Goal: Task Accomplishment & Management: Manage account settings

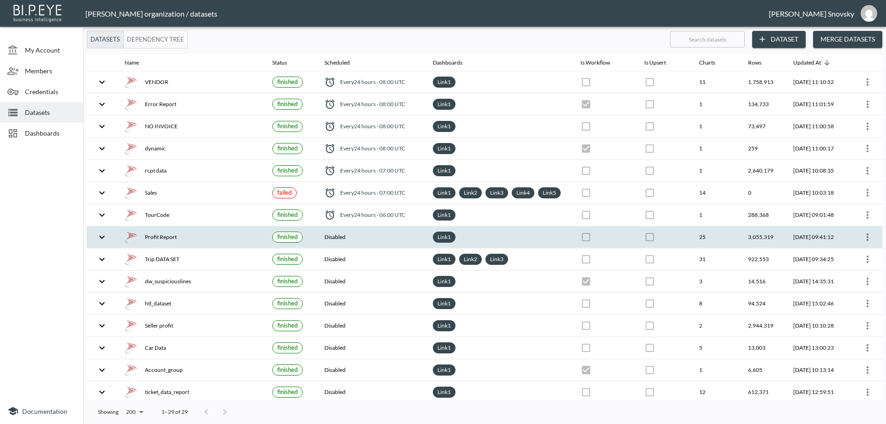
click at [168, 244] on div "Profit Report" at bounding box center [191, 237] width 133 height 13
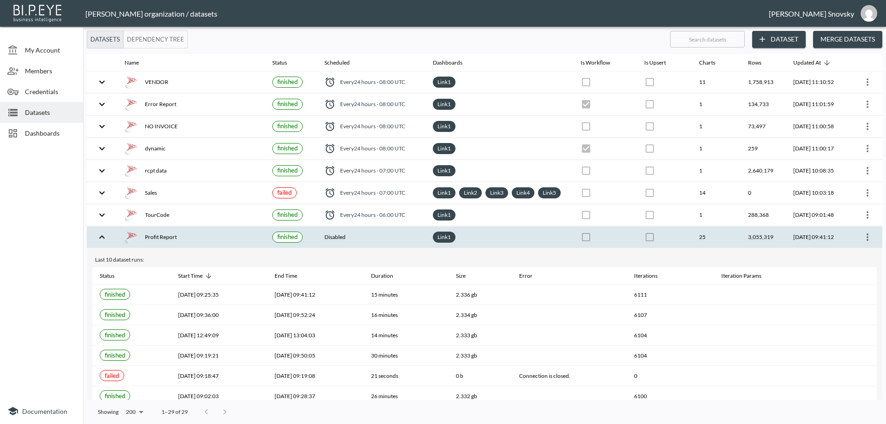
click at [864, 243] on icon "more" at bounding box center [867, 237] width 11 height 11
click at [854, 262] on p "Edit Data Pipeline" at bounding box center [840, 264] width 57 height 11
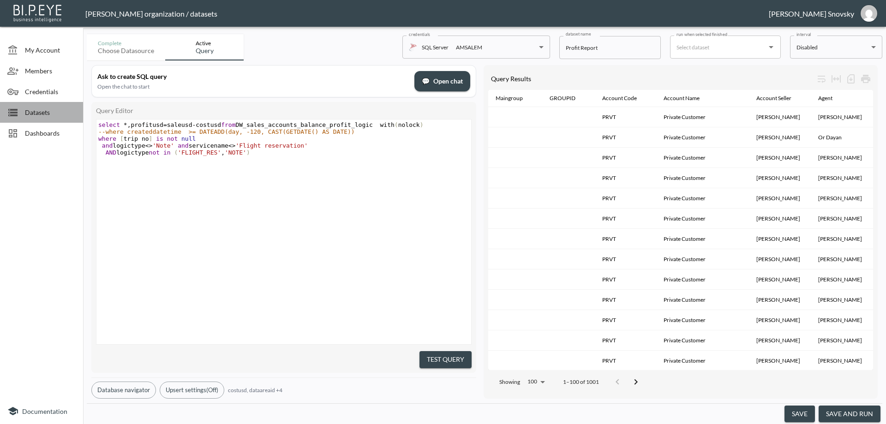
click at [42, 116] on span "Datasets" at bounding box center [50, 113] width 51 height 10
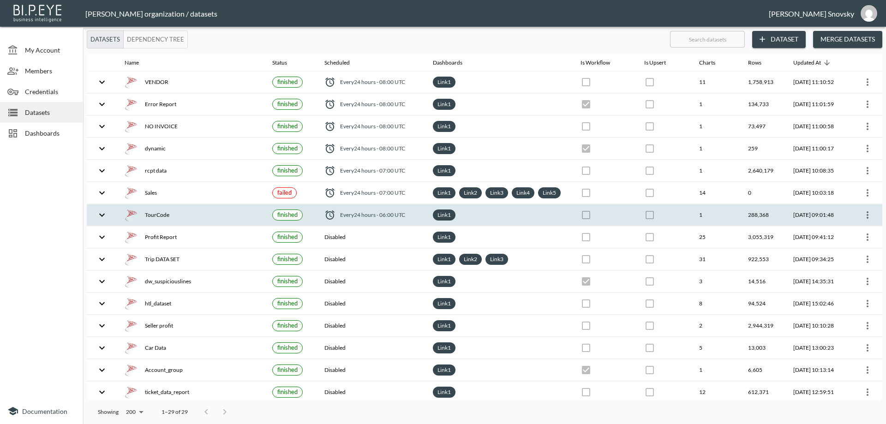
click at [182, 222] on div "TourCode" at bounding box center [191, 215] width 133 height 13
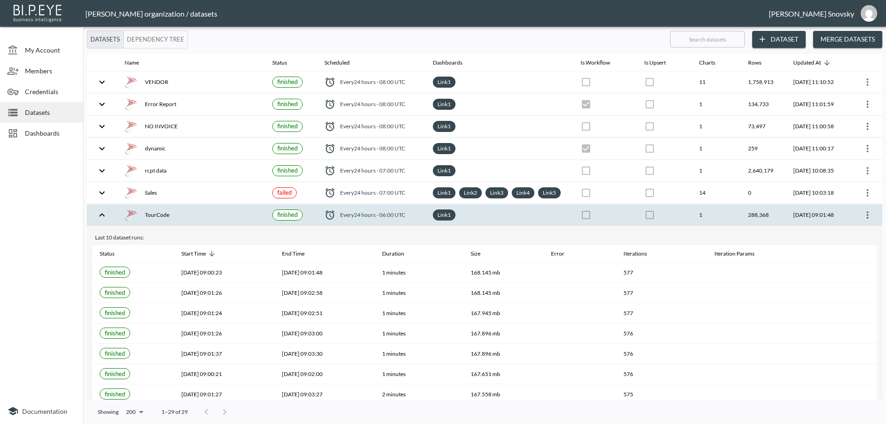
click at [865, 221] on icon "more" at bounding box center [867, 215] width 11 height 11
click at [844, 242] on p "Edit Data Pipeline" at bounding box center [840, 242] width 57 height 11
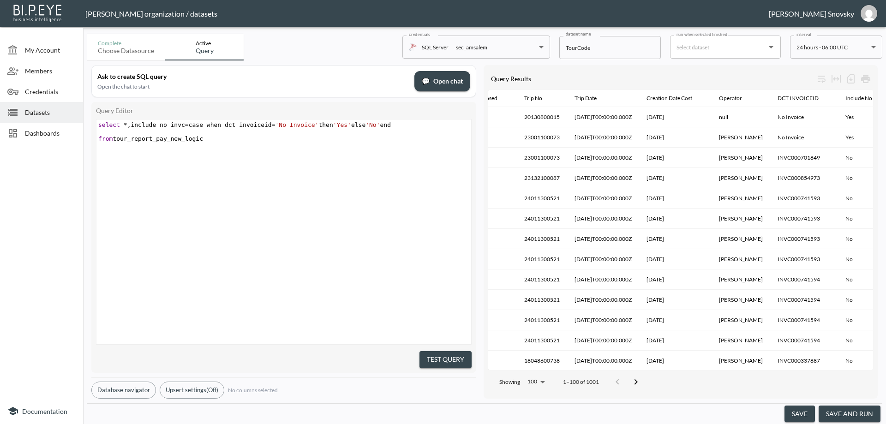
scroll to position [0, 1101]
click at [801, 416] on button "save" at bounding box center [800, 414] width 30 height 17
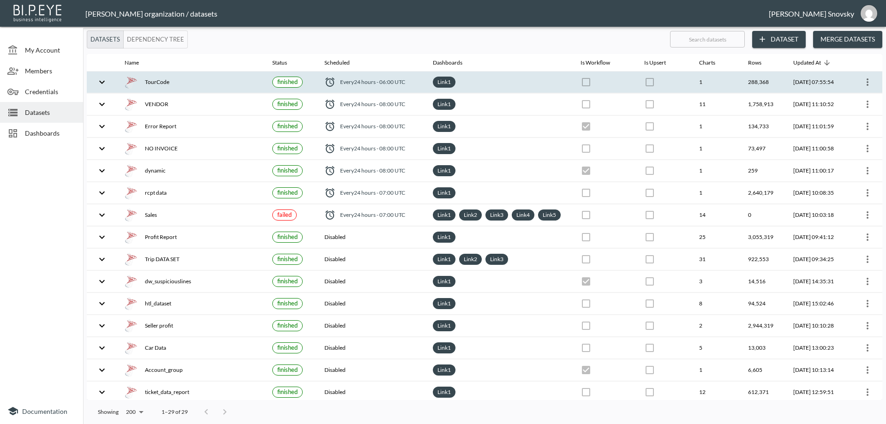
click at [211, 84] on div "TourCode" at bounding box center [191, 82] width 133 height 13
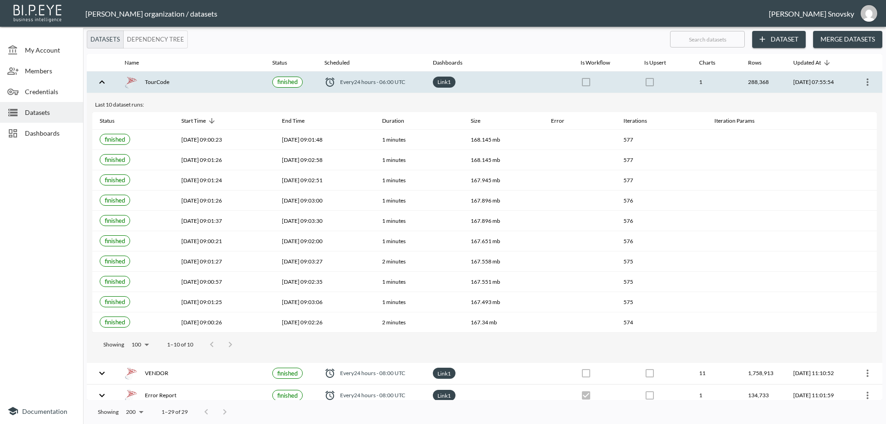
click at [867, 84] on icon "more" at bounding box center [868, 81] width 2 height 7
click at [810, 99] on li "Edit Data Pipeline" at bounding box center [834, 100] width 84 height 17
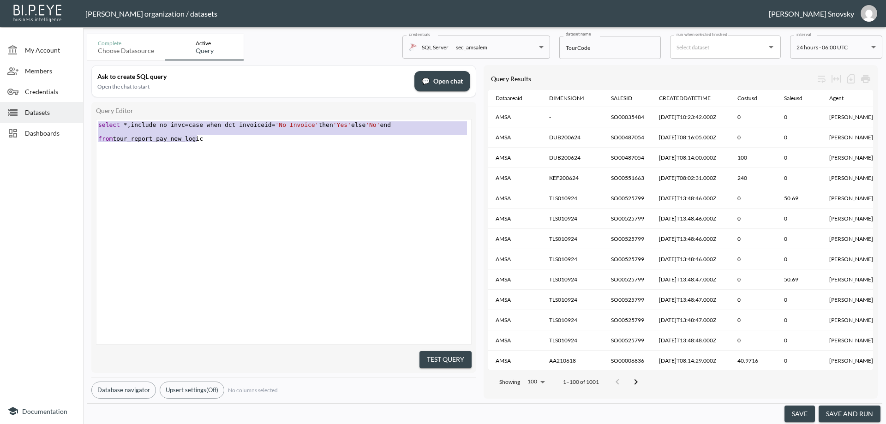
type textarea "select *,include_no_invc= case when dct_invoiceid='No Invoice' then 'Yes' else …"
drag, startPoint x: 228, startPoint y: 144, endPoint x: 84, endPoint y: 126, distance: 144.7
click at [84, 126] on div "Complete Choose datasource Active Query credentials SQL Server sec_amsalem b764…" at bounding box center [484, 227] width 803 height 394
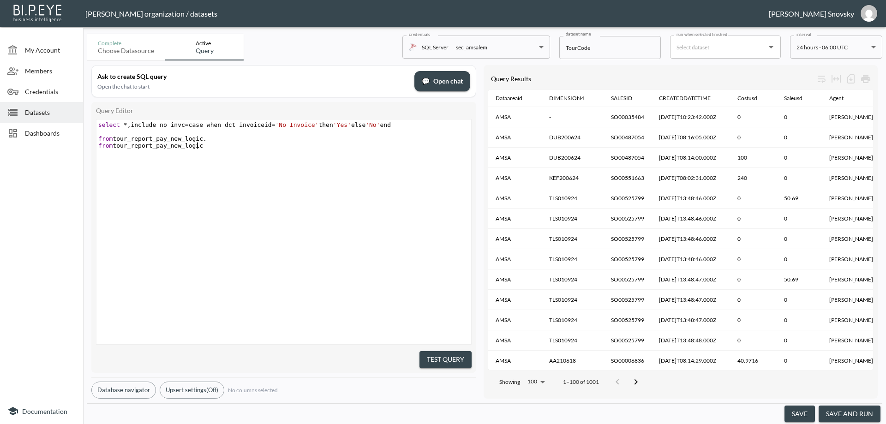
scroll to position [0, 101]
type textarea "from tour_report_pay_new_logic"
click at [41, 117] on div "Datasets" at bounding box center [41, 112] width 83 height 21
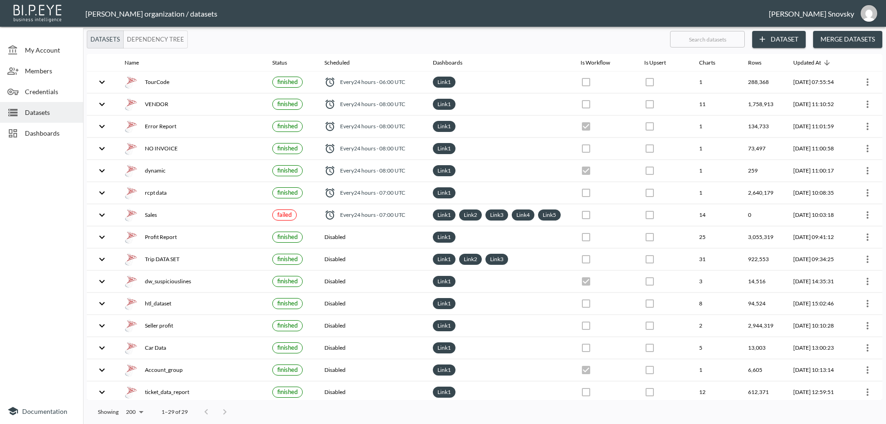
click at [40, 134] on span "Dashboards" at bounding box center [50, 133] width 51 height 10
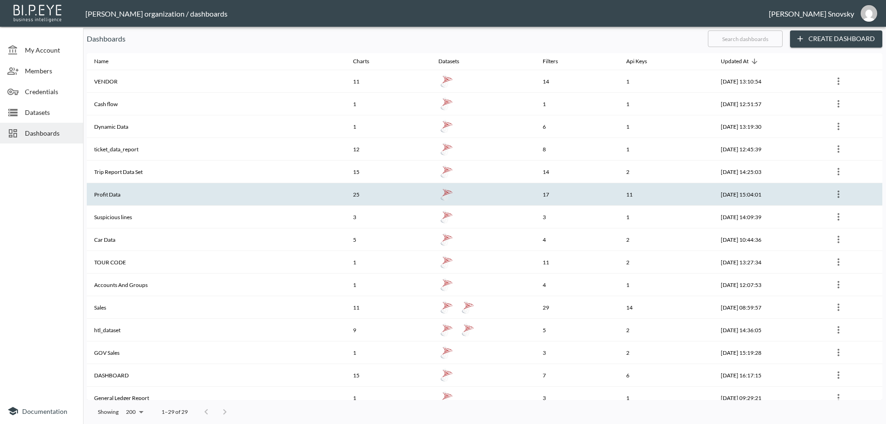
click at [155, 192] on th "Profit Data" at bounding box center [216, 194] width 259 height 23
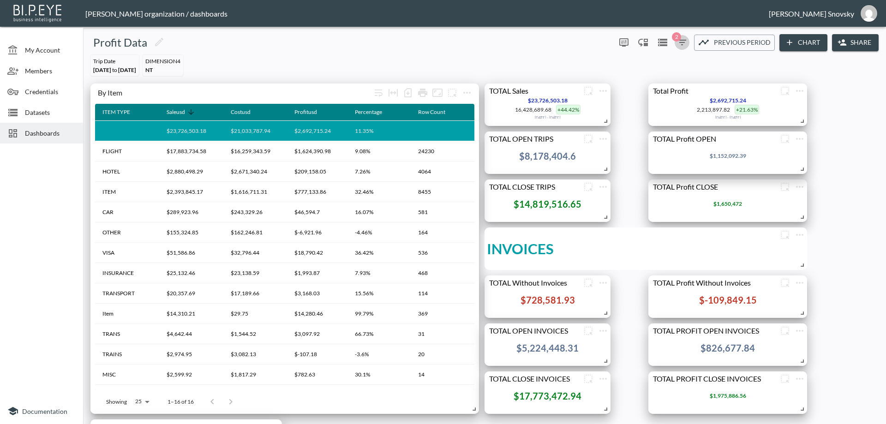
click at [680, 41] on icon "button" at bounding box center [682, 43] width 8 height 6
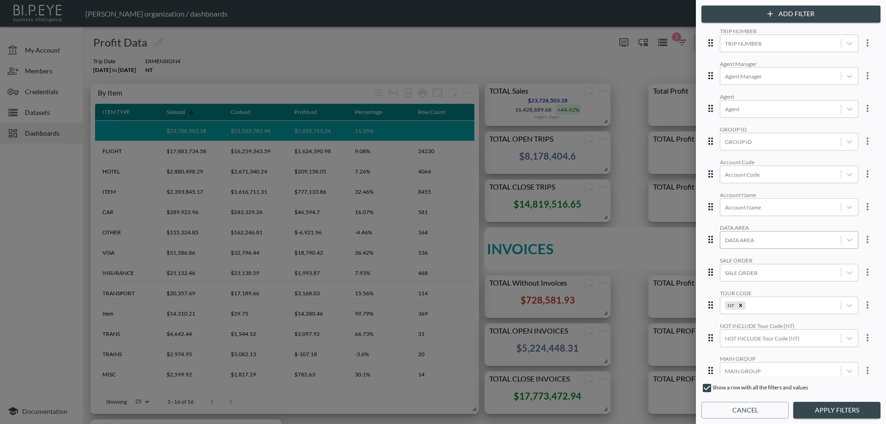
scroll to position [185, 0]
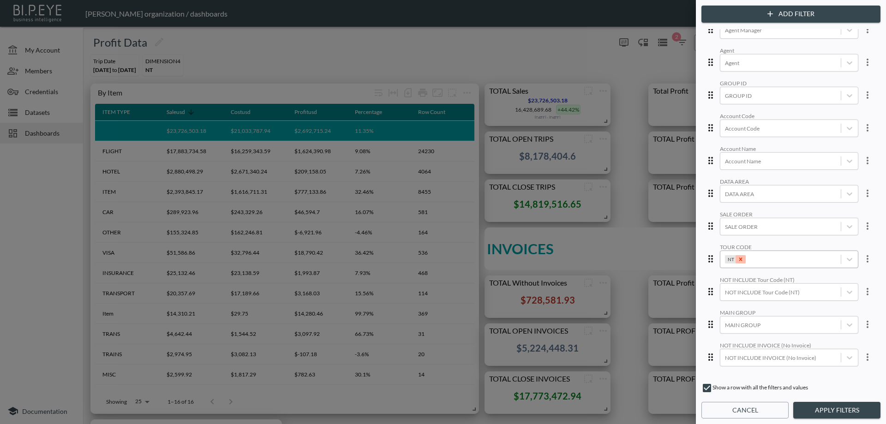
click at [738, 260] on icon "Remove NT" at bounding box center [741, 259] width 6 height 6
click at [865, 262] on icon "more" at bounding box center [867, 258] width 11 height 11
click at [836, 283] on li "Edit" at bounding box center [834, 280] width 83 height 17
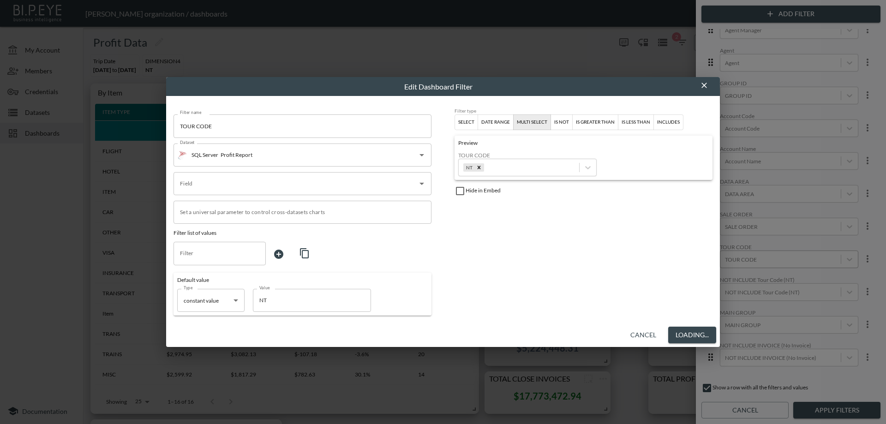
type input "DIMENSION4_"
click at [276, 307] on input "NT" at bounding box center [312, 300] width 118 height 23
type input "N"
click at [474, 169] on icon "Remove N" at bounding box center [476, 167] width 6 height 6
click at [691, 331] on button "Save" at bounding box center [701, 335] width 30 height 17
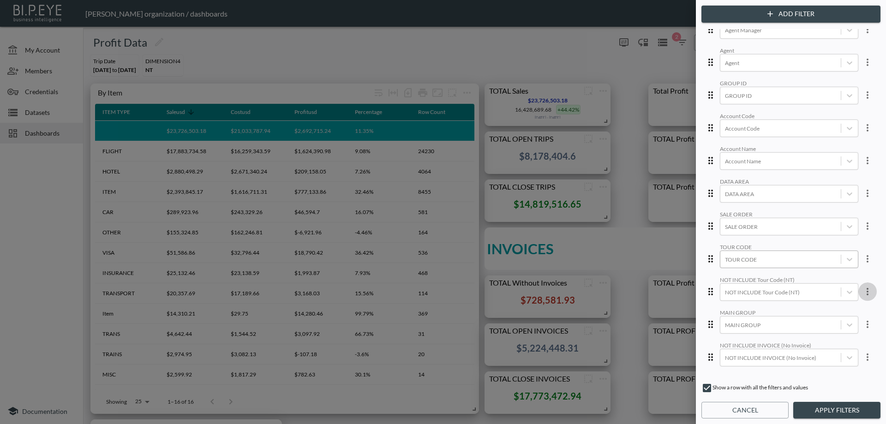
click at [866, 292] on icon "more" at bounding box center [867, 291] width 11 height 11
click at [830, 309] on span "Edit" at bounding box center [821, 312] width 18 height 11
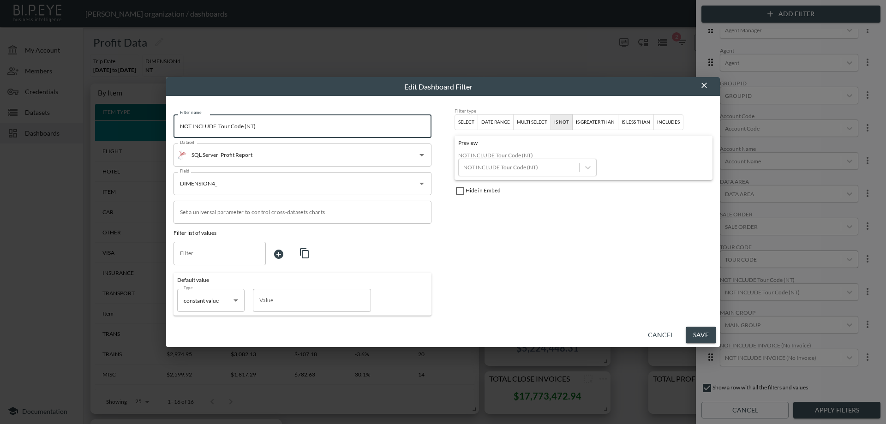
drag, startPoint x: 213, startPoint y: 126, endPoint x: 166, endPoint y: 122, distance: 46.9
click at [164, 123] on div "Edit Dashboard Filter Filter name NOT INCLUDE Tour Code (NT) Filter name Datase…" at bounding box center [443, 212] width 886 height 424
click at [284, 123] on input "Only Tour Code (NT)" at bounding box center [303, 125] width 258 height 23
click at [219, 126] on input "Only Tour Code (NT)" at bounding box center [303, 125] width 258 height 23
type input "Only Tour Code Enter (NT)"
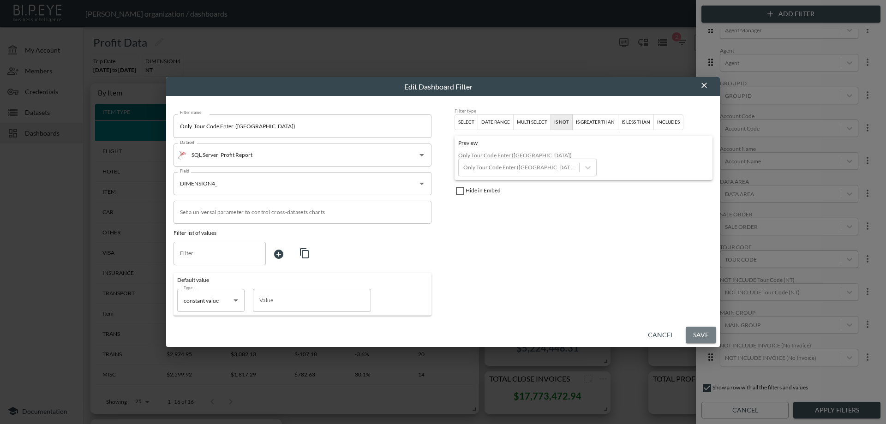
click at [709, 330] on button "Save" at bounding box center [701, 335] width 30 height 17
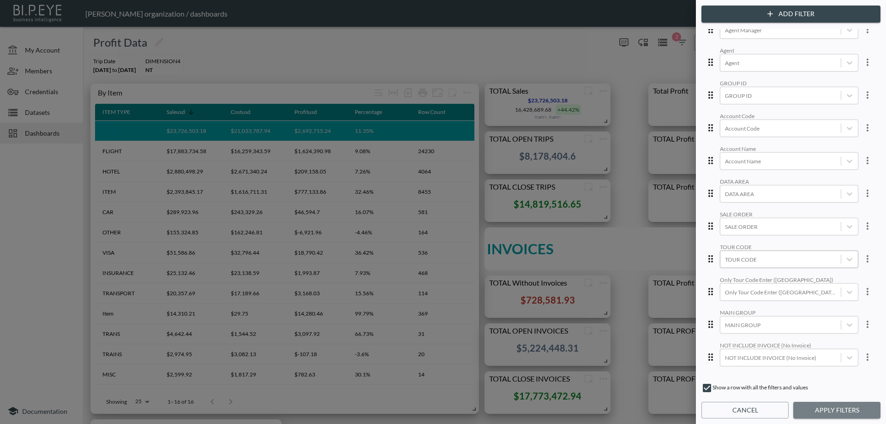
click at [817, 412] on button "Apply Filters" at bounding box center [837, 410] width 87 height 17
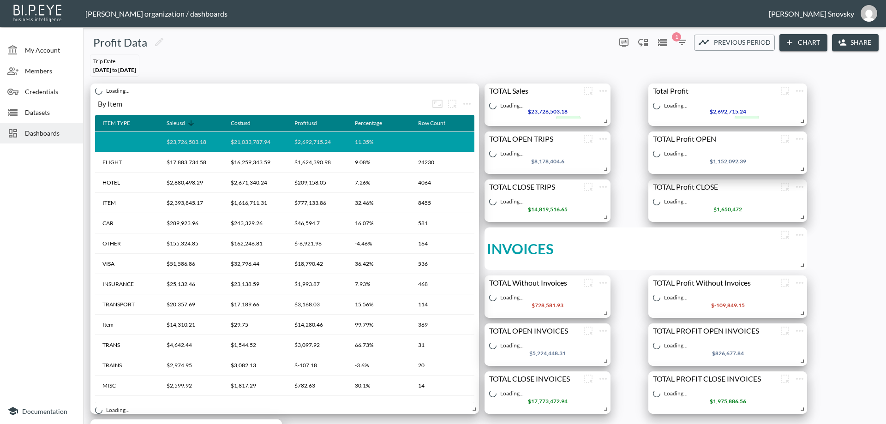
click at [45, 113] on span "Datasets" at bounding box center [50, 113] width 51 height 10
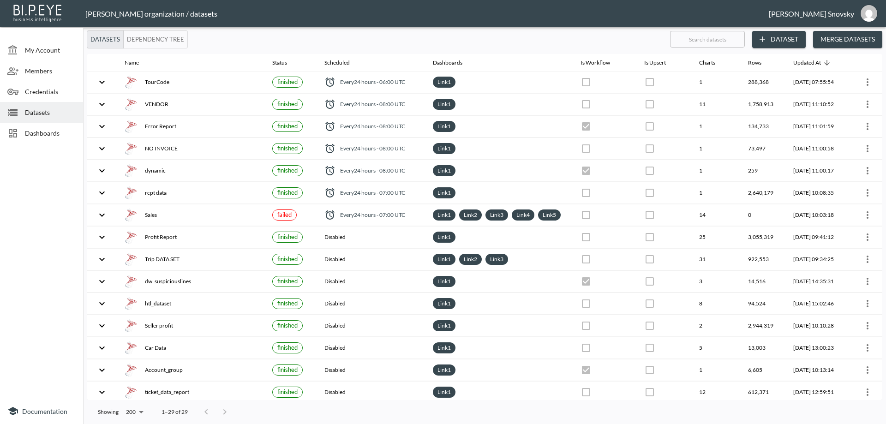
click at [43, 133] on span "Dashboards" at bounding box center [50, 133] width 51 height 10
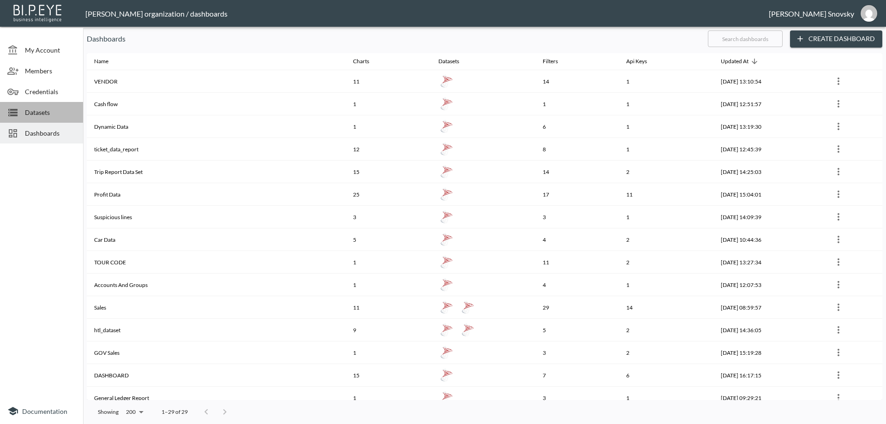
click at [26, 112] on span "Datasets" at bounding box center [50, 113] width 51 height 10
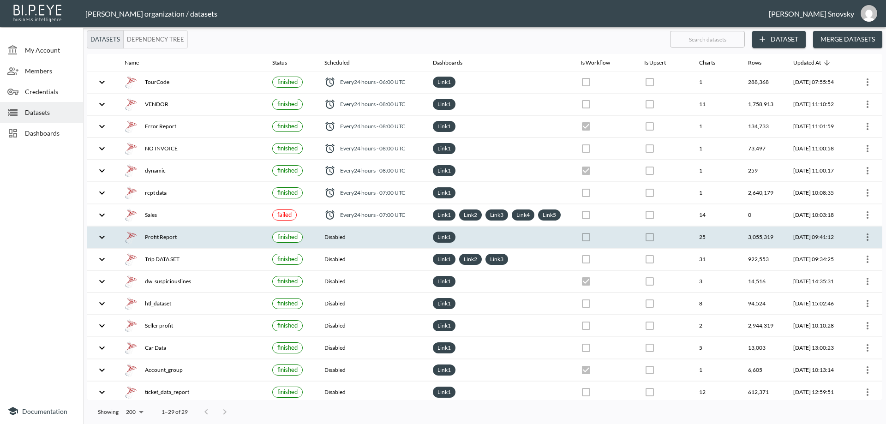
click at [181, 244] on div "Profit Report" at bounding box center [191, 237] width 133 height 13
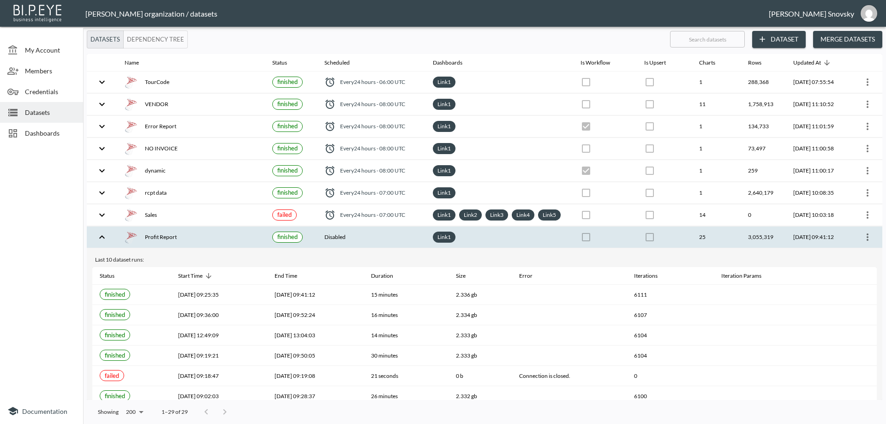
click at [48, 129] on span "Dashboards" at bounding box center [50, 133] width 51 height 10
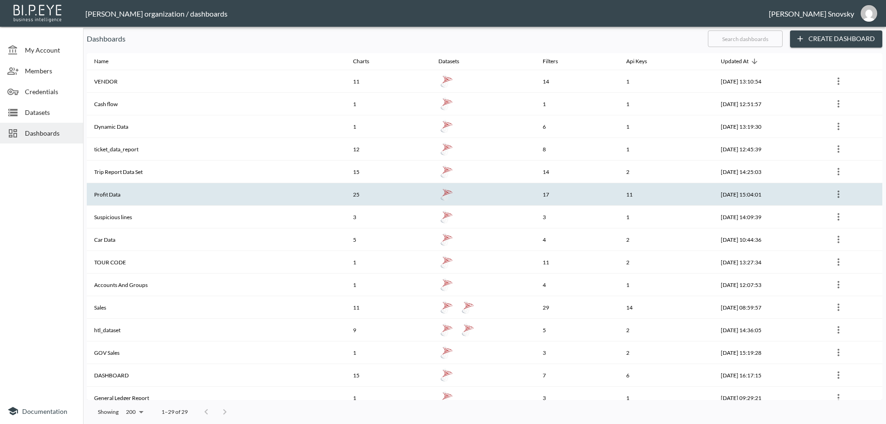
click at [134, 190] on th "Profit Data" at bounding box center [216, 194] width 259 height 23
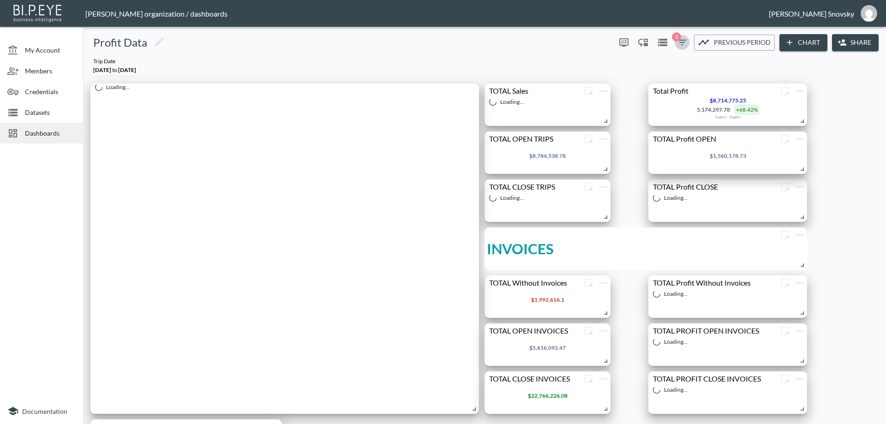
click at [677, 41] on span "1" at bounding box center [682, 42] width 11 height 11
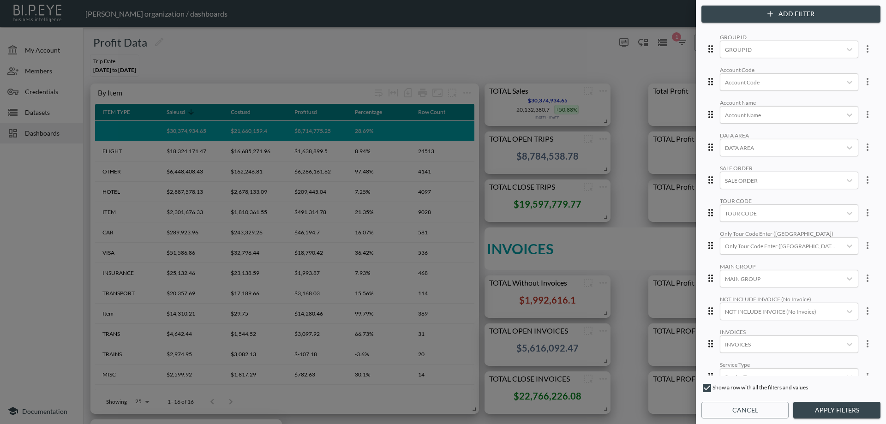
scroll to position [231, 0]
drag, startPoint x: 754, startPoint y: 412, endPoint x: 744, endPoint y: 403, distance: 14.4
click at [754, 412] on button "Cancel" at bounding box center [745, 410] width 87 height 17
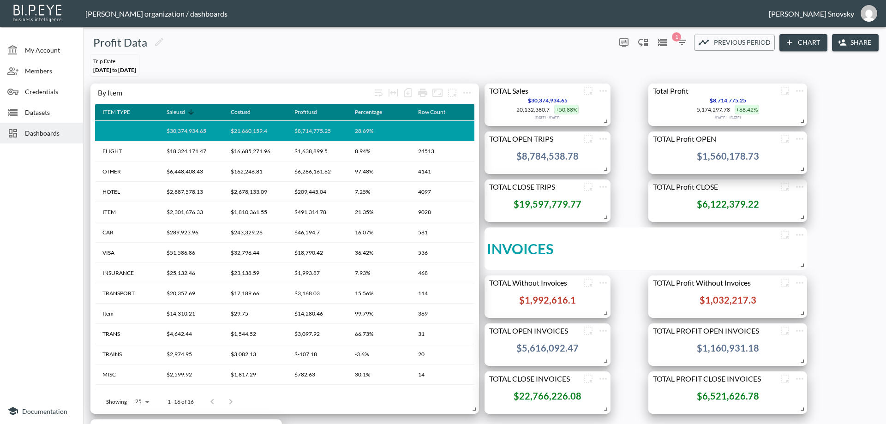
click at [650, 258] on div "INVOICES" at bounding box center [646, 249] width 318 height 42
click at [680, 44] on icon "button" at bounding box center [682, 42] width 11 height 11
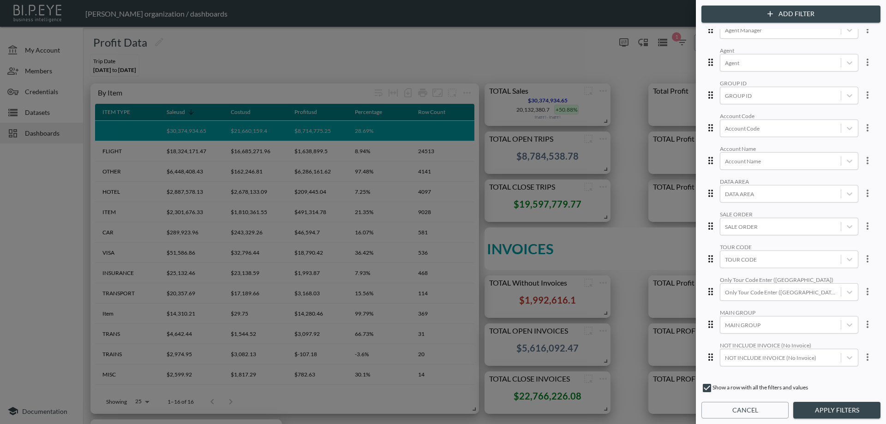
scroll to position [252, 0]
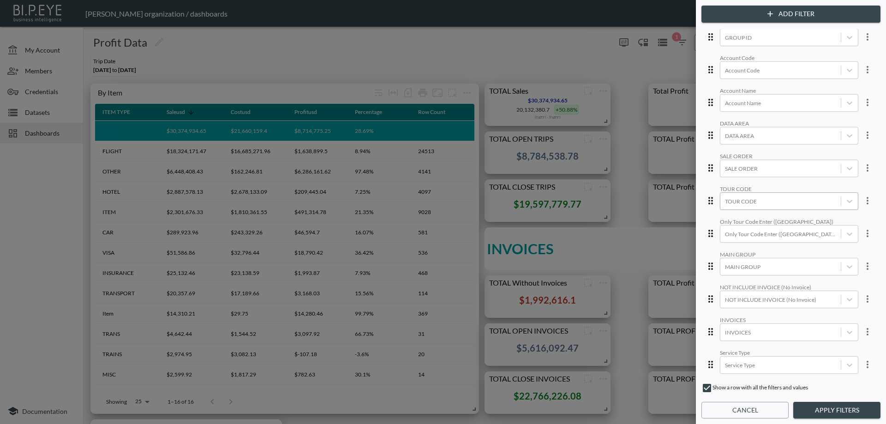
click at [751, 197] on div at bounding box center [780, 201] width 111 height 9
type input "NT"
click at [723, 161] on input "NT" at bounding box center [723, 161] width 19 height 19
click at [804, 197] on div "NT" at bounding box center [792, 201] width 89 height 9
click at [828, 409] on button "Apply Filters" at bounding box center [837, 410] width 87 height 17
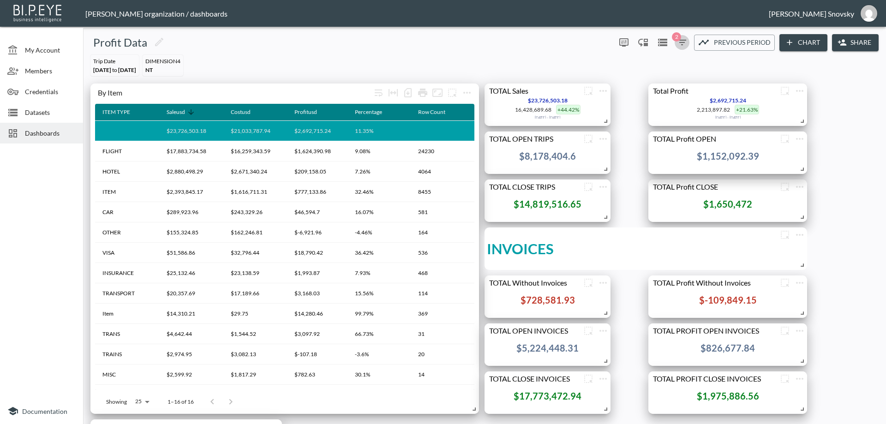
click at [684, 41] on icon "button" at bounding box center [682, 43] width 8 height 6
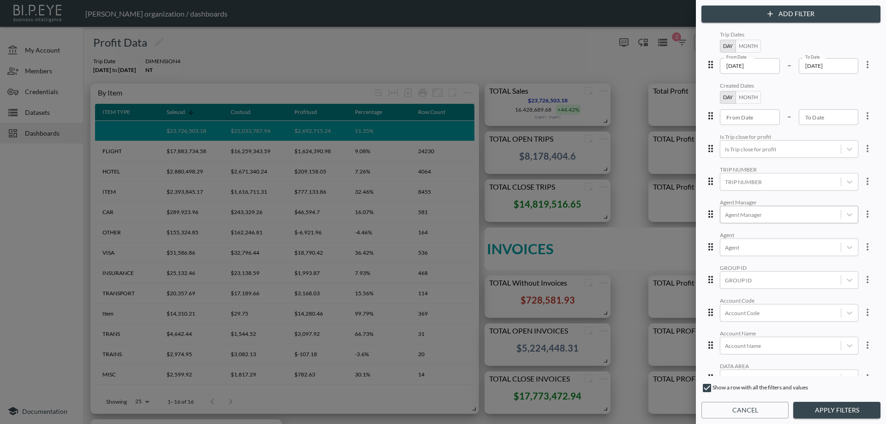
click at [755, 217] on div at bounding box center [780, 215] width 111 height 9
click at [746, 155] on div "Guy Raveh" at bounding box center [762, 153] width 57 height 16
click at [806, 162] on span "Kobi Gueta" at bounding box center [800, 166] width 169 height 23
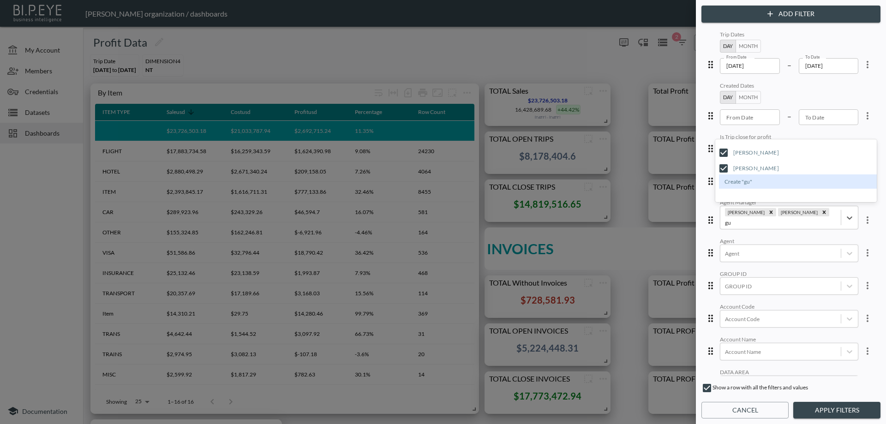
type input "gu"
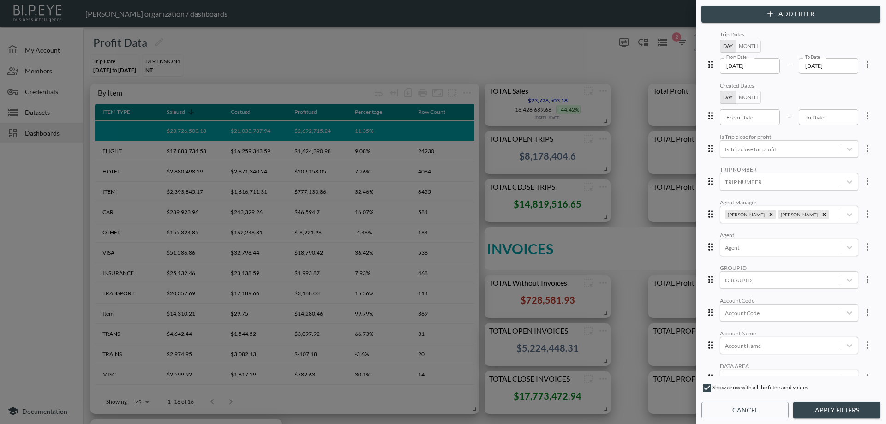
click at [804, 134] on div "Is Trip close for profit" at bounding box center [789, 136] width 138 height 7
click at [821, 216] on icon "Remove Kobi Gueta" at bounding box center [824, 214] width 6 height 6
click at [28, 171] on div at bounding box center [443, 212] width 886 height 424
click at [737, 409] on button "Cancel" at bounding box center [745, 410] width 87 height 17
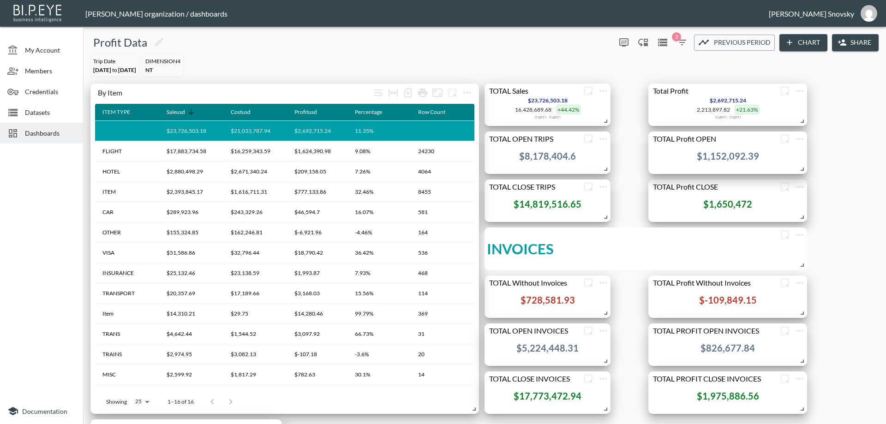
click at [38, 115] on span "Datasets" at bounding box center [50, 113] width 51 height 10
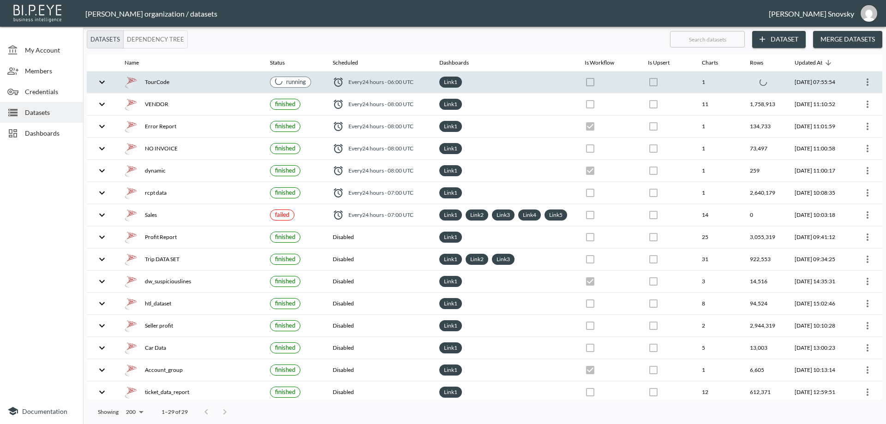
click at [516, 85] on div "Link 1" at bounding box center [504, 82] width 131 height 11
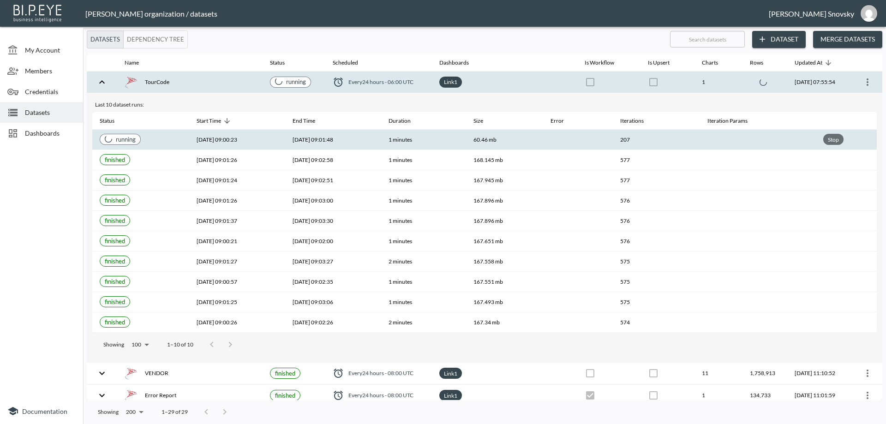
click at [839, 141] on div "Stop" at bounding box center [833, 140] width 15 height 12
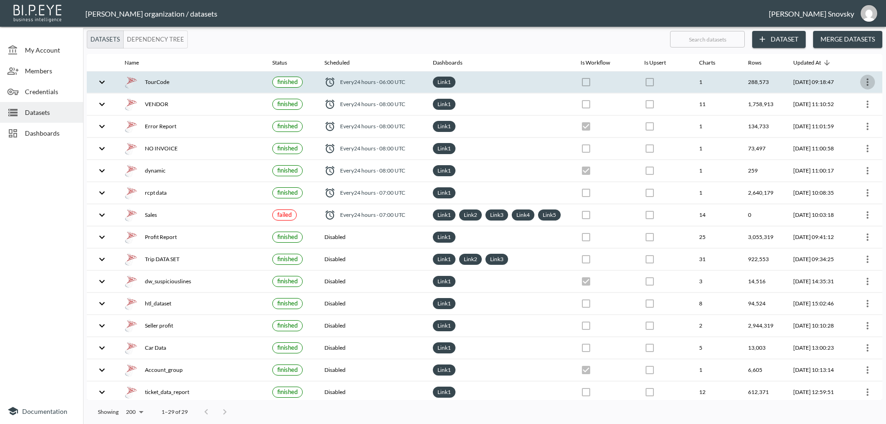
click at [866, 84] on icon "more" at bounding box center [867, 82] width 11 height 11
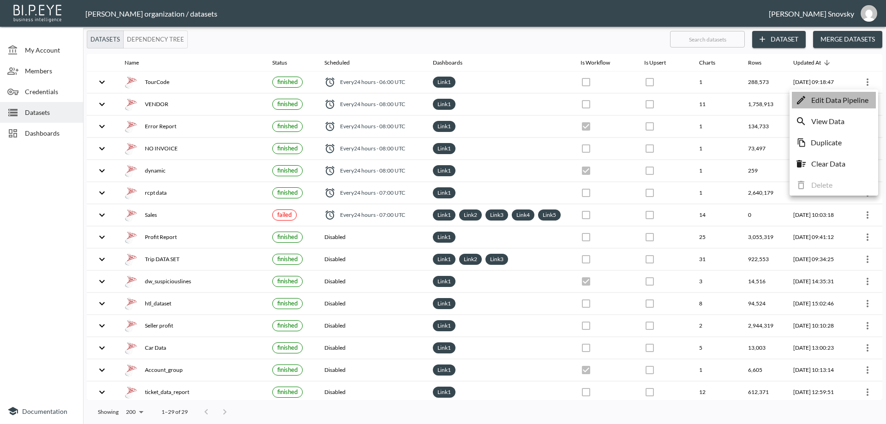
click at [853, 105] on p "Edit Data Pipeline" at bounding box center [840, 100] width 57 height 11
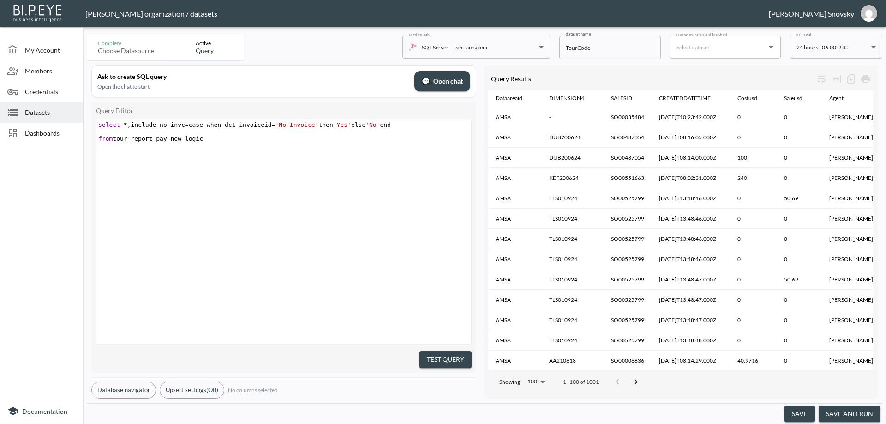
click at [835, 417] on button "save and run" at bounding box center [850, 414] width 62 height 17
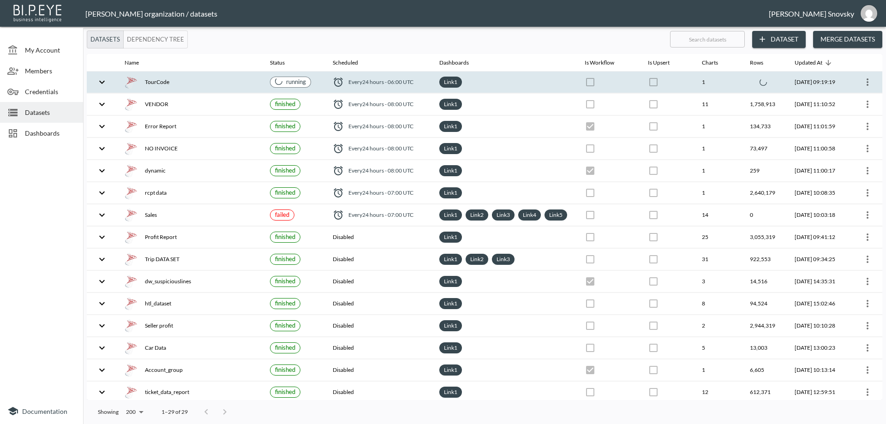
click at [226, 85] on div "TourCode" at bounding box center [190, 82] width 131 height 13
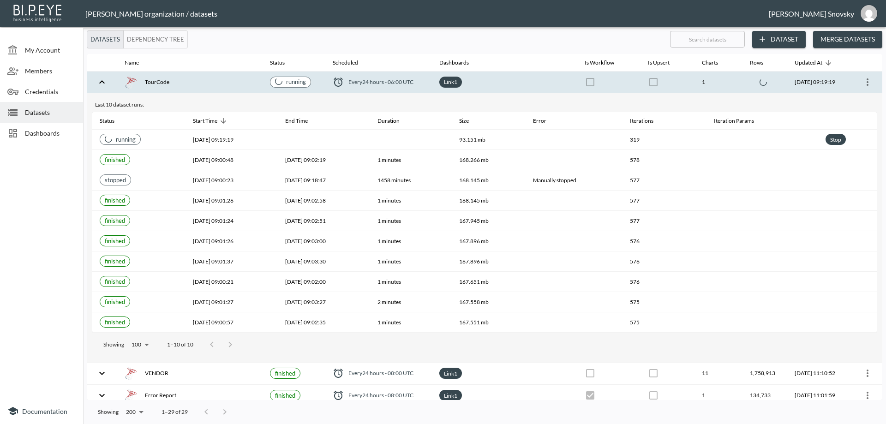
click at [224, 83] on div "TourCode" at bounding box center [190, 82] width 131 height 13
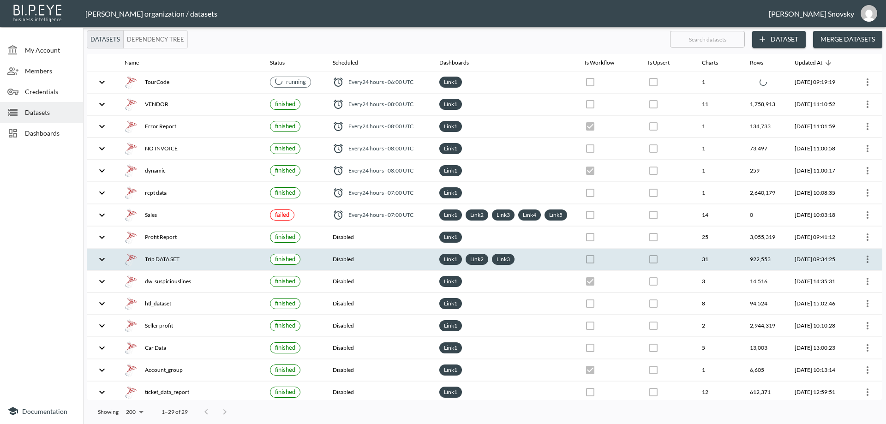
click at [874, 271] on th at bounding box center [865, 260] width 33 height 22
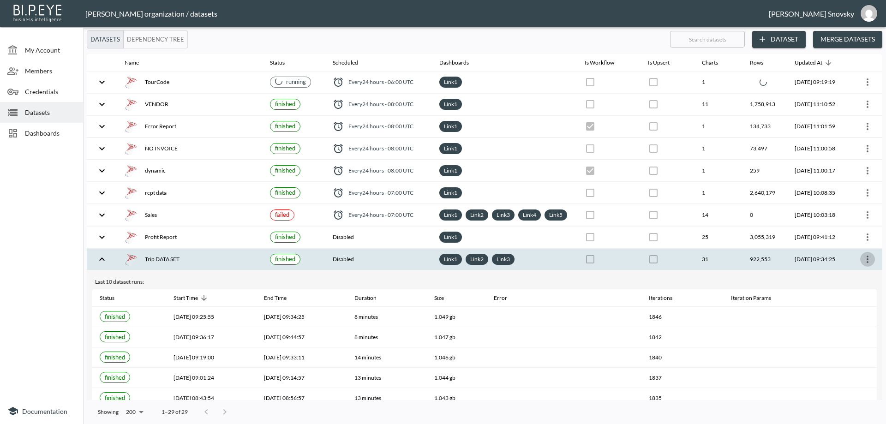
click at [867, 263] on icon "more" at bounding box center [868, 259] width 2 height 7
click at [859, 288] on p "Edit Data Pipeline" at bounding box center [840, 286] width 57 height 11
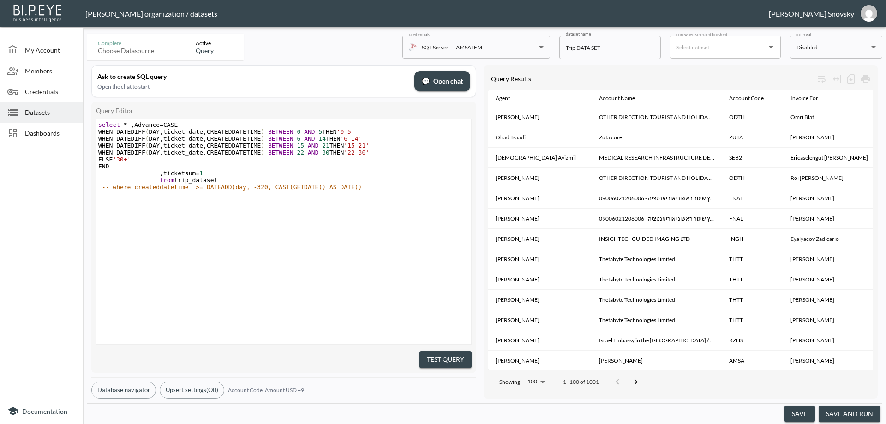
click at [857, 412] on button "save and run" at bounding box center [850, 414] width 62 height 17
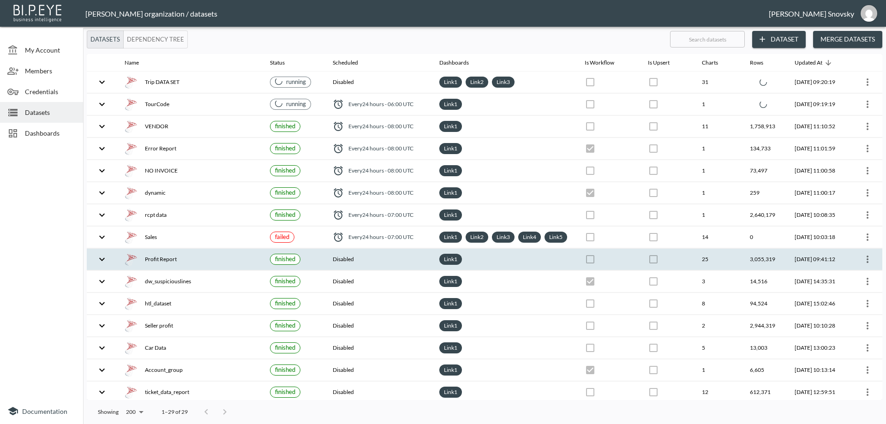
click at [867, 265] on icon "more" at bounding box center [867, 259] width 11 height 11
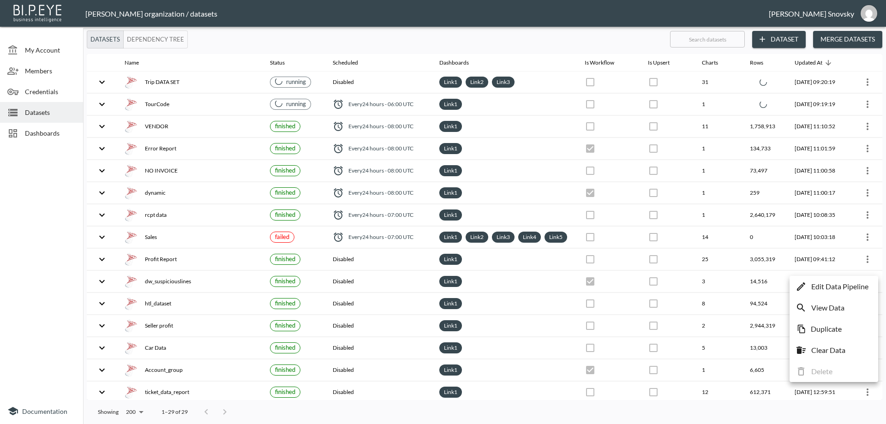
click at [858, 285] on p "Edit Data Pipeline" at bounding box center [840, 286] width 57 height 11
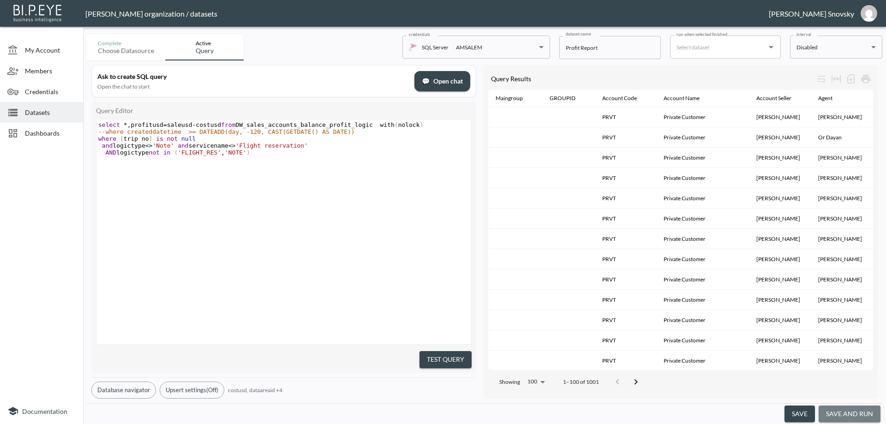
click at [848, 412] on button "save and run" at bounding box center [850, 414] width 62 height 17
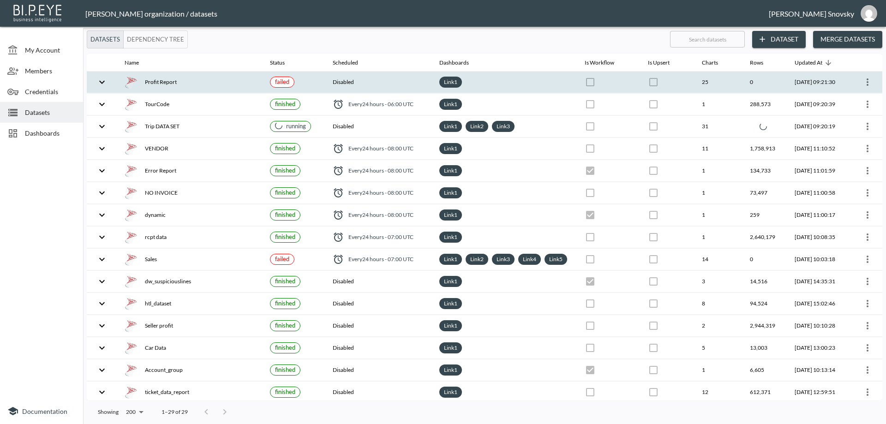
click at [874, 82] on th at bounding box center [865, 83] width 33 height 22
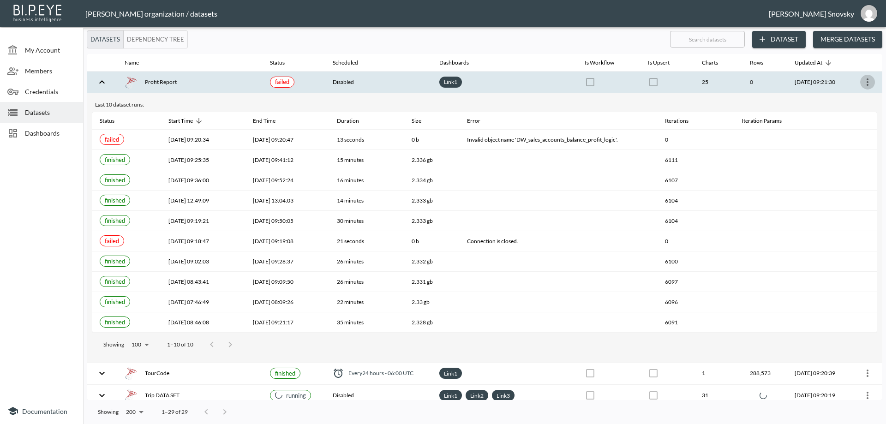
click at [866, 84] on icon "more" at bounding box center [867, 82] width 11 height 11
click at [846, 99] on p "Edit Data Pipeline" at bounding box center [840, 100] width 57 height 11
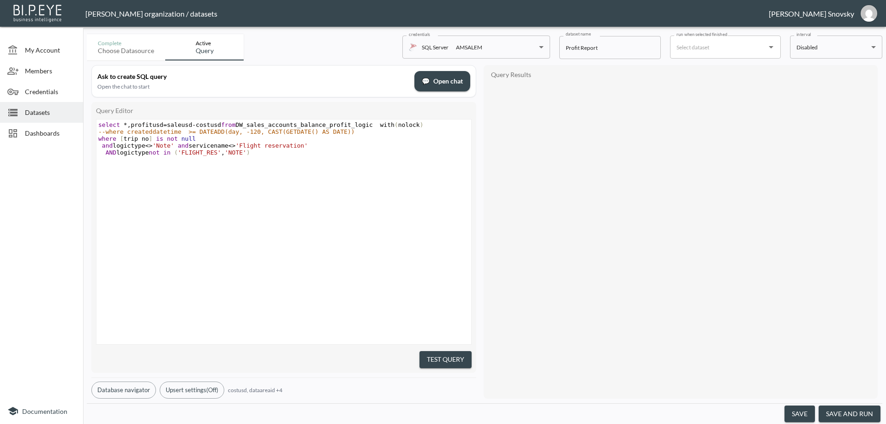
click at [844, 415] on button "save and run" at bounding box center [850, 414] width 62 height 17
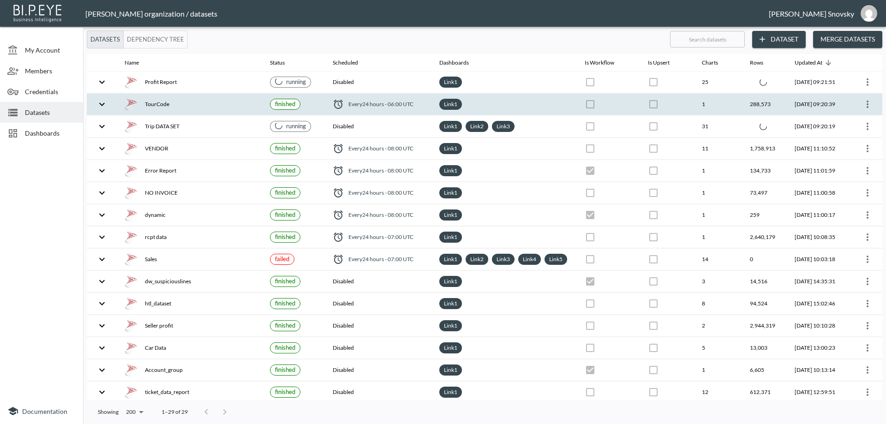
click at [203, 110] on div "TourCode" at bounding box center [190, 104] width 131 height 13
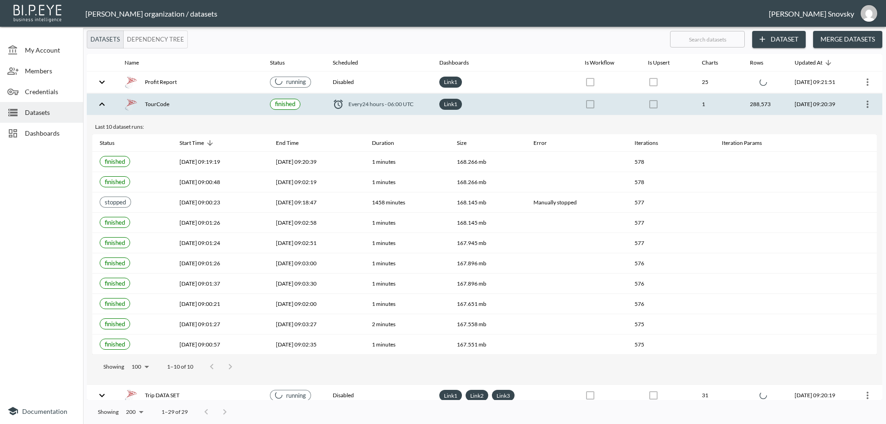
click at [203, 110] on div "TourCode" at bounding box center [190, 104] width 131 height 13
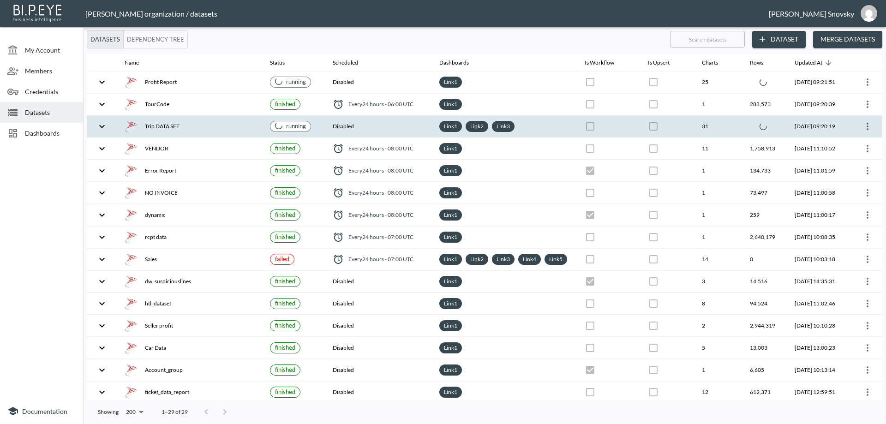
click at [209, 133] on th "Trip DATA SET" at bounding box center [189, 127] width 145 height 22
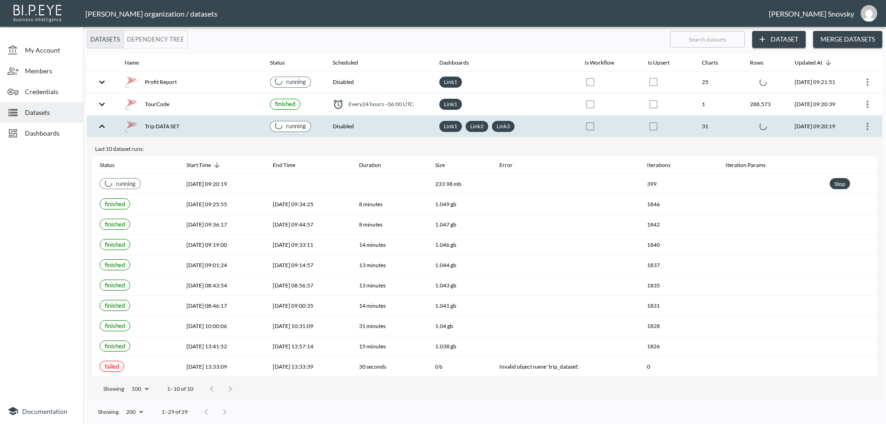
click at [209, 133] on th "Trip DATA SET" at bounding box center [189, 127] width 145 height 22
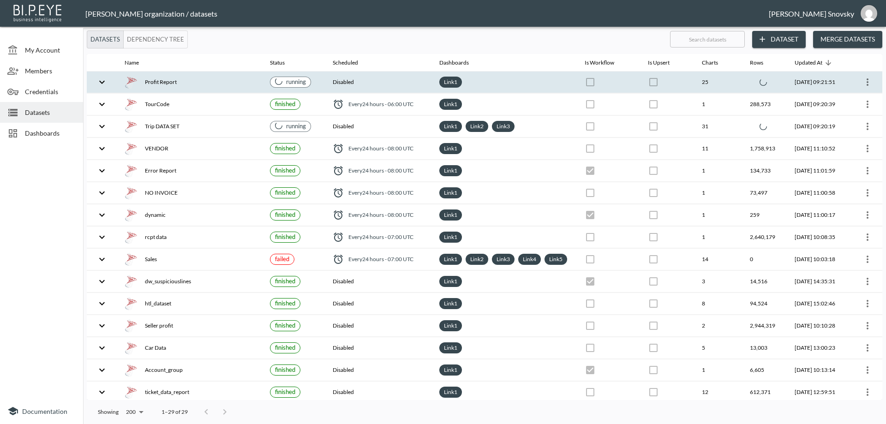
click at [217, 84] on div "Profit Report" at bounding box center [190, 82] width 131 height 13
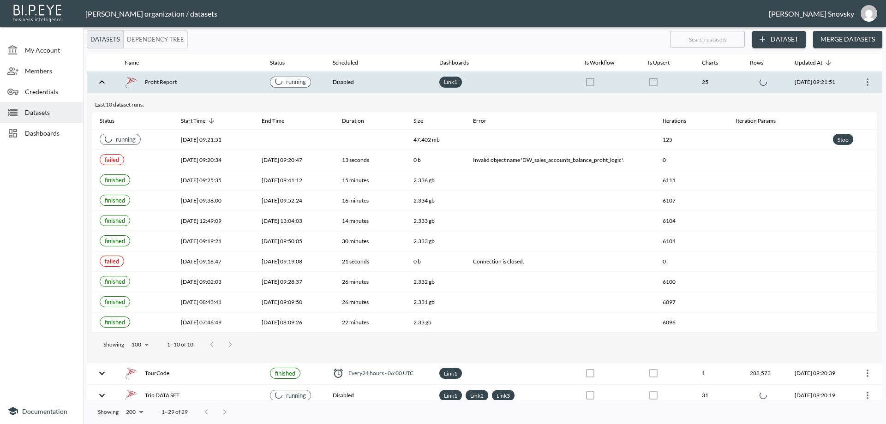
click at [217, 86] on div "Profit Report" at bounding box center [190, 82] width 131 height 13
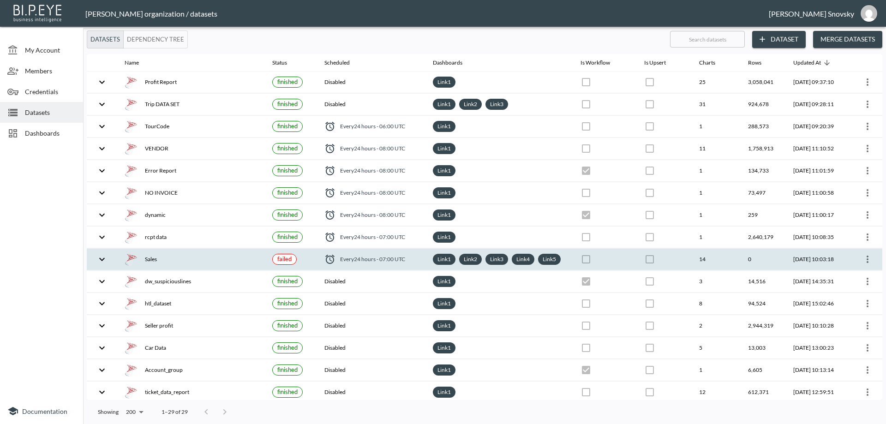
click at [862, 265] on icon "more" at bounding box center [867, 259] width 11 height 11
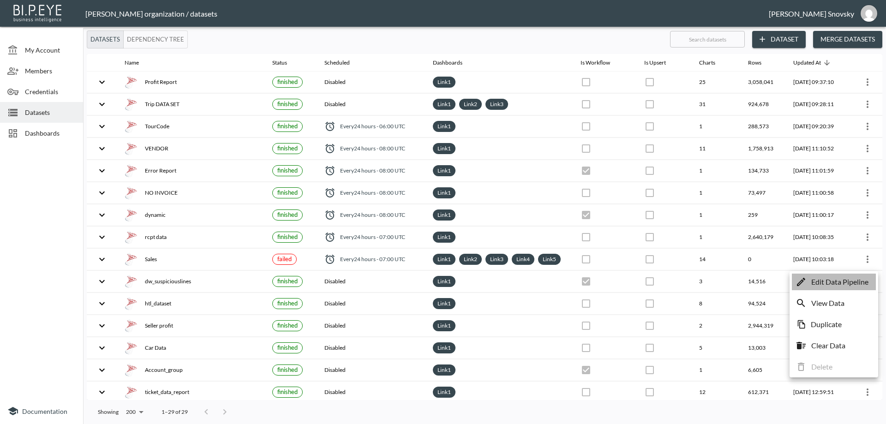
click at [849, 282] on p "Edit Data Pipeline" at bounding box center [840, 282] width 57 height 11
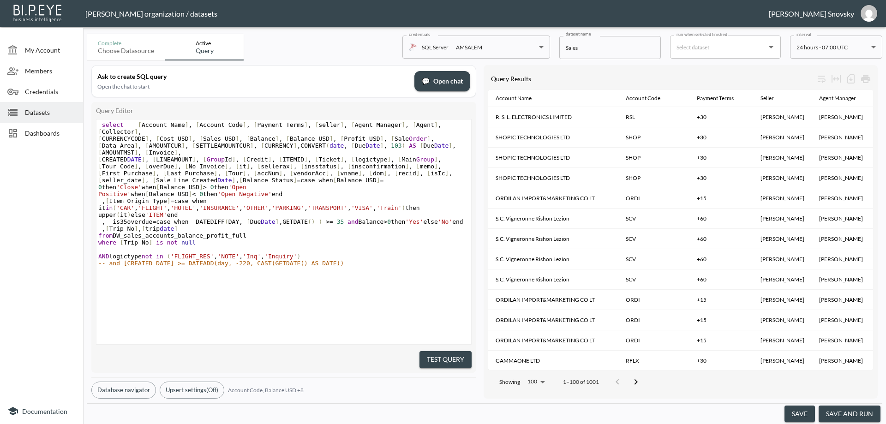
click at [846, 411] on button "save and run" at bounding box center [850, 414] width 62 height 17
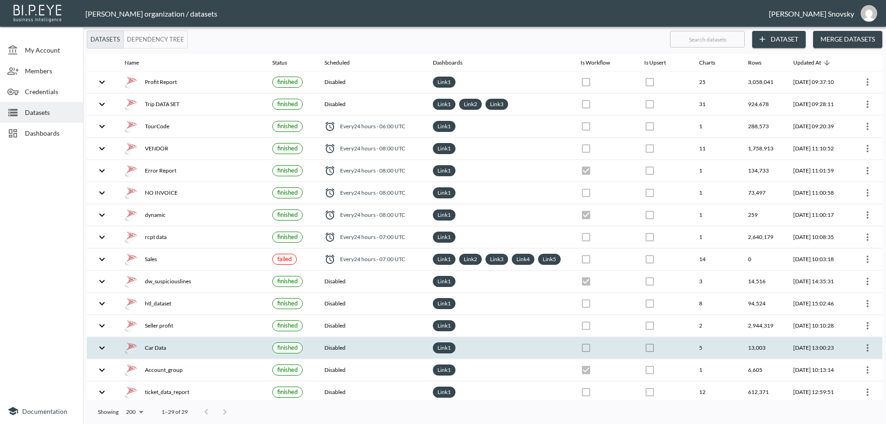
checkbox input "false"
checkbox input "true"
checkbox input "false"
checkbox input "true"
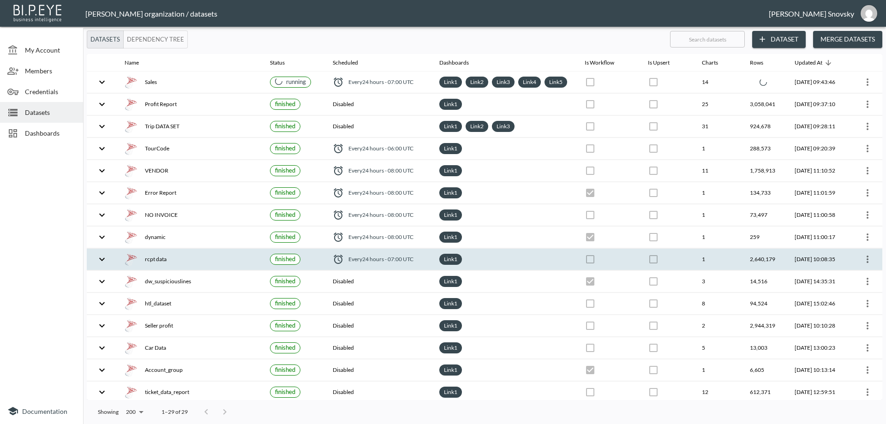
click at [865, 265] on icon "more" at bounding box center [867, 259] width 11 height 11
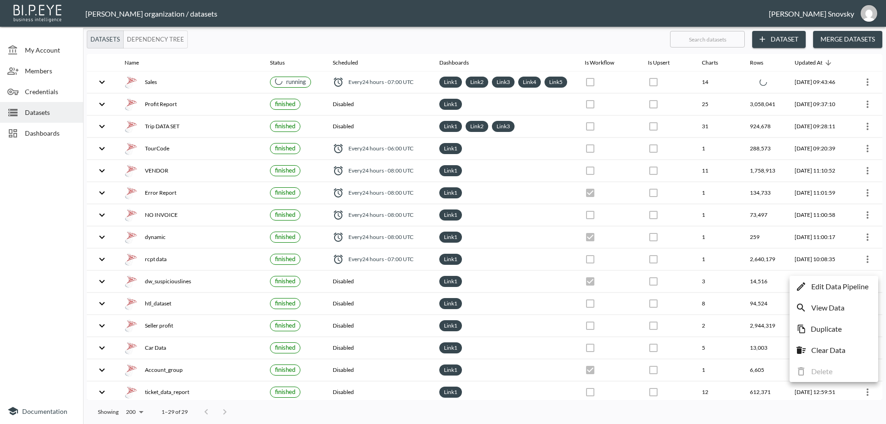
click at [845, 285] on p "Edit Data Pipeline" at bounding box center [840, 286] width 57 height 11
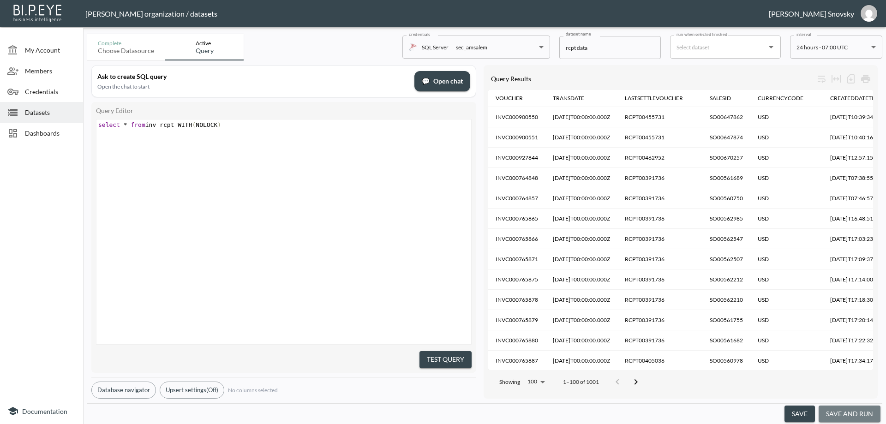
click at [845, 412] on button "save and run" at bounding box center [850, 414] width 62 height 17
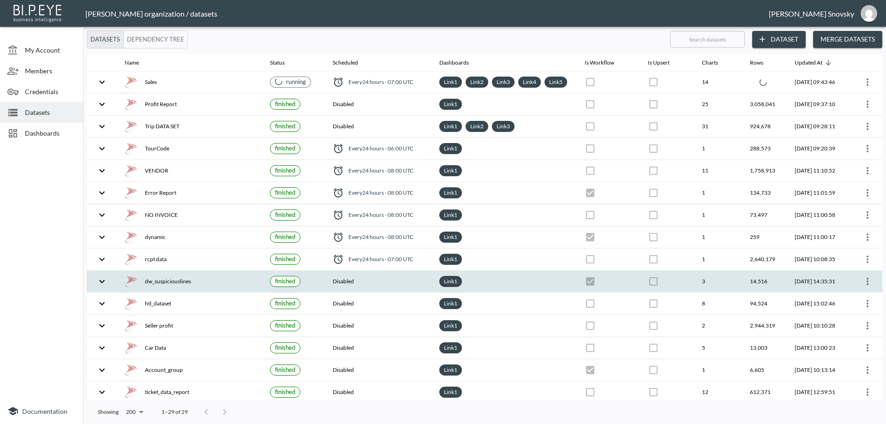
checkbox input "false"
checkbox input "true"
checkbox input "false"
checkbox input "true"
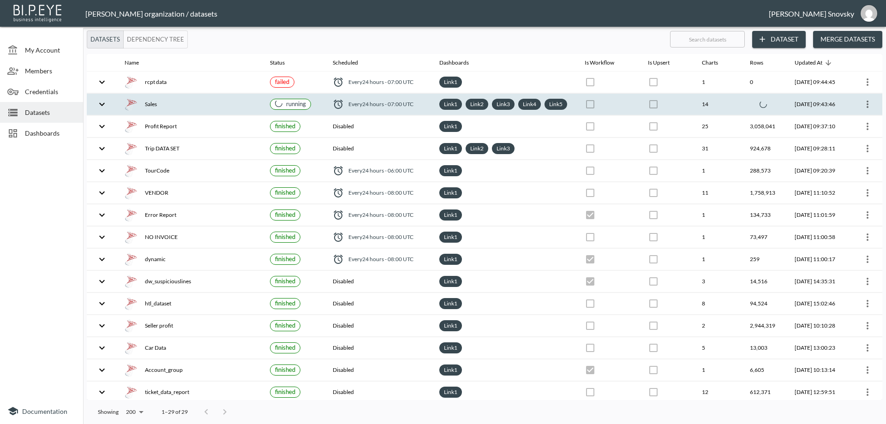
click at [719, 105] on th "14" at bounding box center [719, 105] width 48 height 22
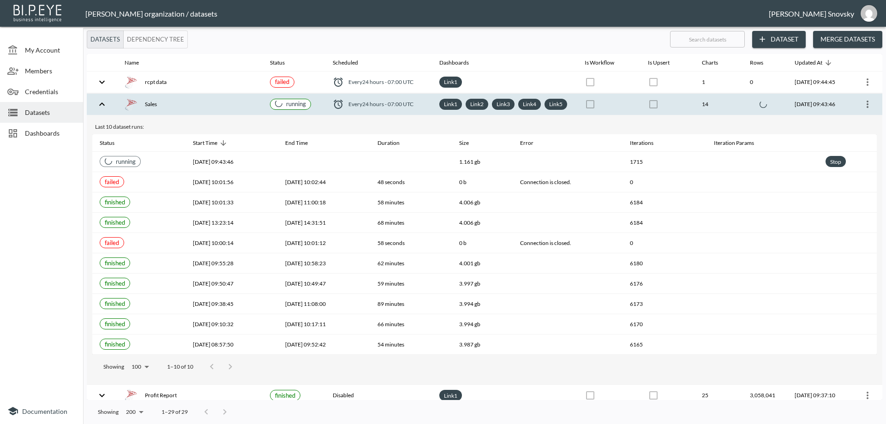
click at [719, 105] on th "14" at bounding box center [719, 105] width 48 height 22
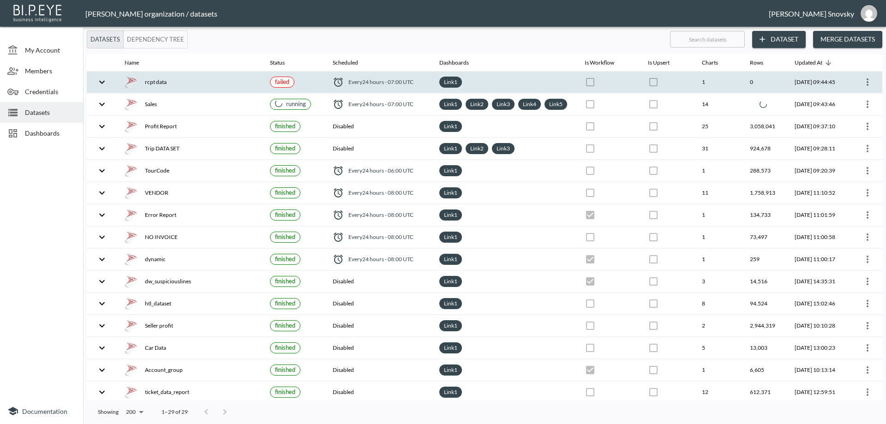
click at [867, 82] on icon "more" at bounding box center [868, 81] width 2 height 7
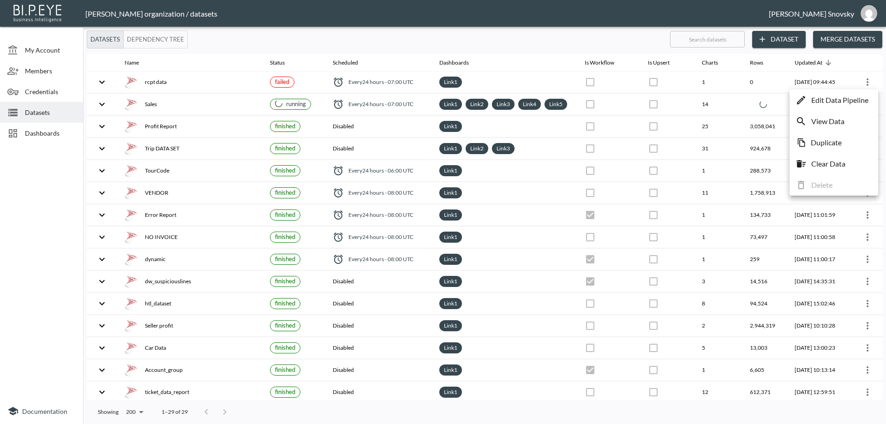
click at [859, 99] on p "Edit Data Pipeline" at bounding box center [840, 100] width 57 height 11
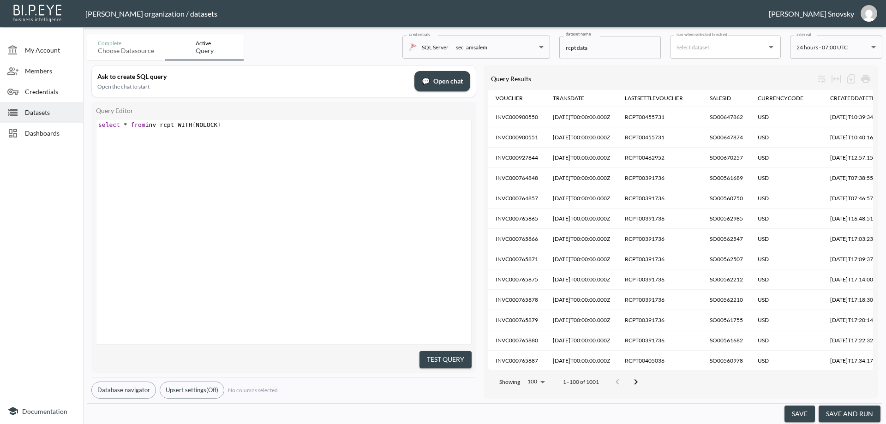
click at [861, 409] on button "save and run" at bounding box center [850, 414] width 62 height 17
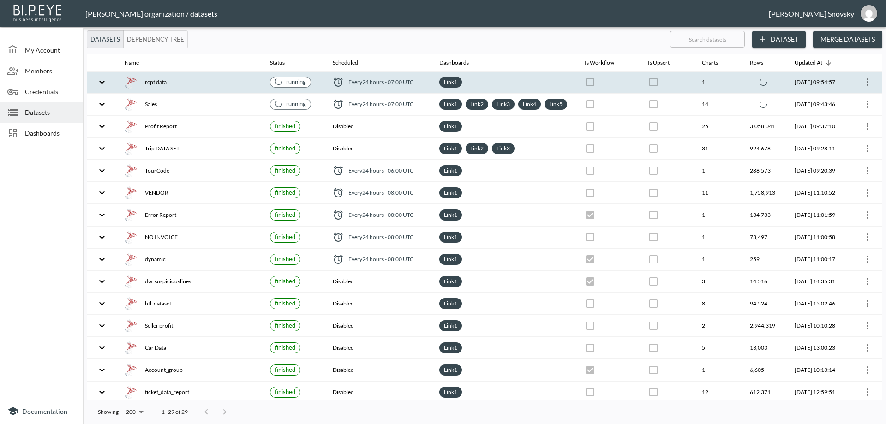
click at [373, 88] on th "Every 24 hours - 07:00 UTC" at bounding box center [378, 83] width 107 height 22
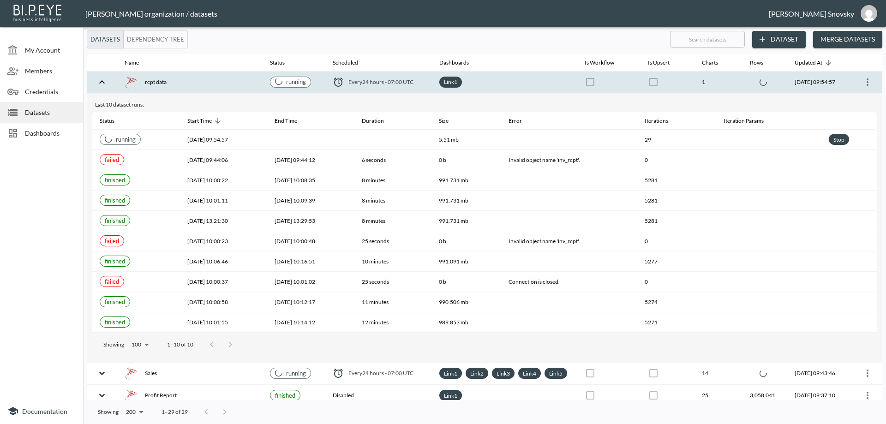
click at [373, 88] on th "Every 24 hours - 07:00 UTC" at bounding box center [378, 83] width 107 height 22
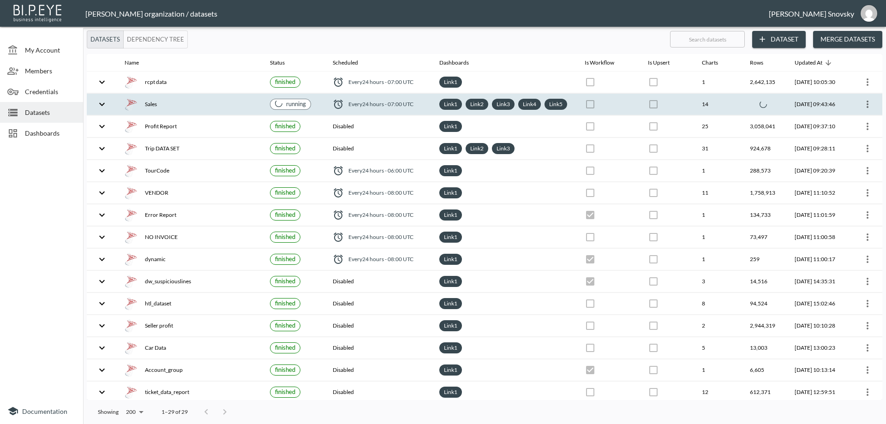
click at [249, 104] on div "Sales" at bounding box center [190, 104] width 131 height 13
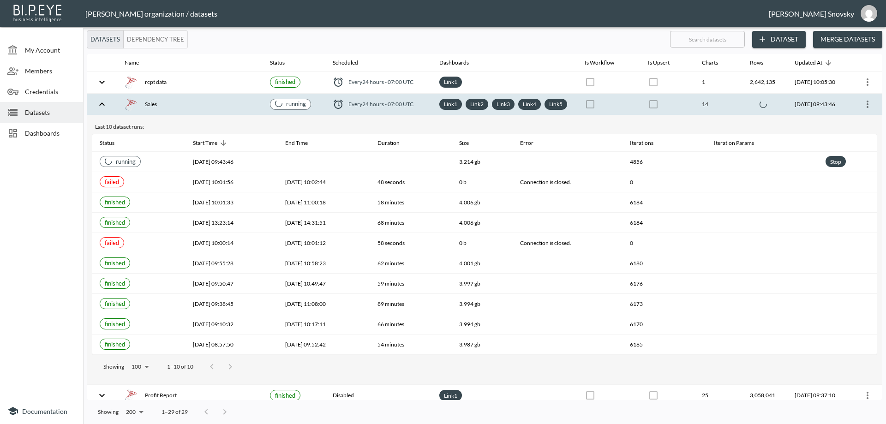
click at [249, 104] on div "Sales" at bounding box center [190, 104] width 131 height 13
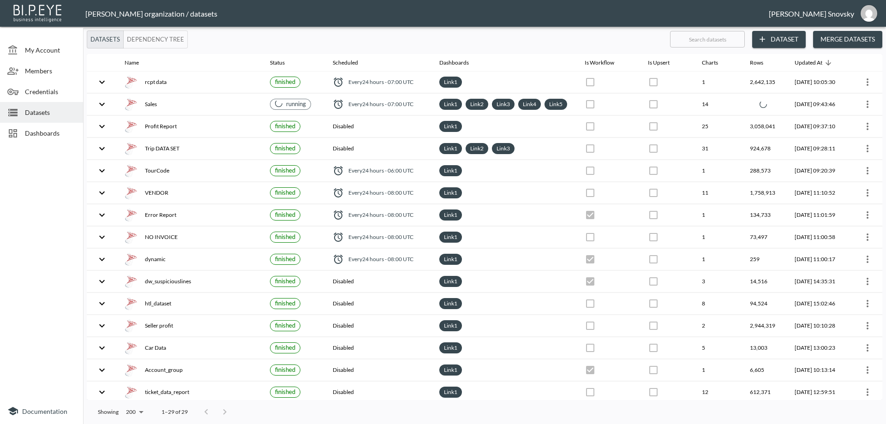
click at [249, 104] on div "Sales" at bounding box center [190, 104] width 131 height 13
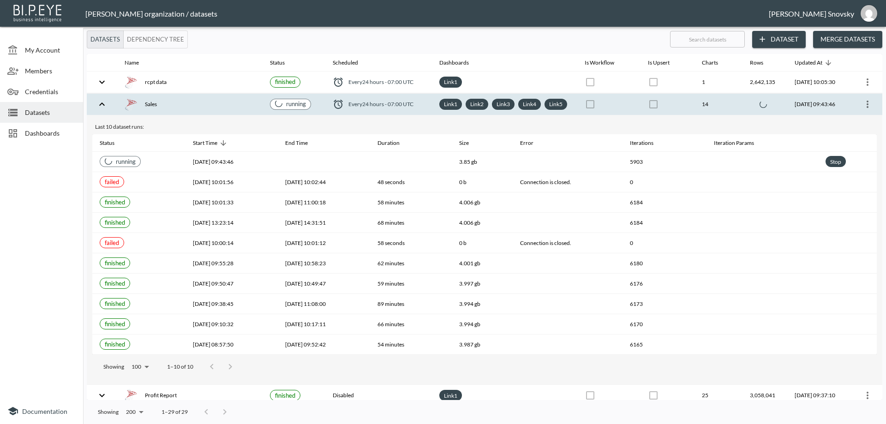
click at [249, 104] on div "Sales" at bounding box center [190, 104] width 131 height 13
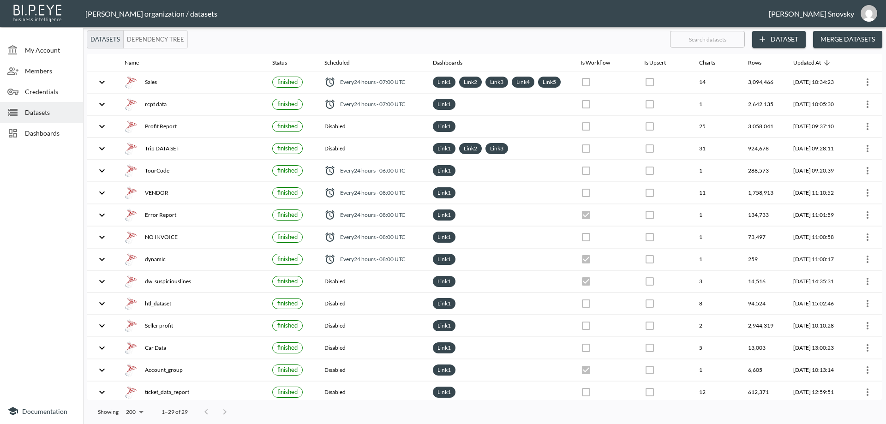
checkbox input "true"
checkbox input "false"
checkbox input "true"
checkbox input "false"
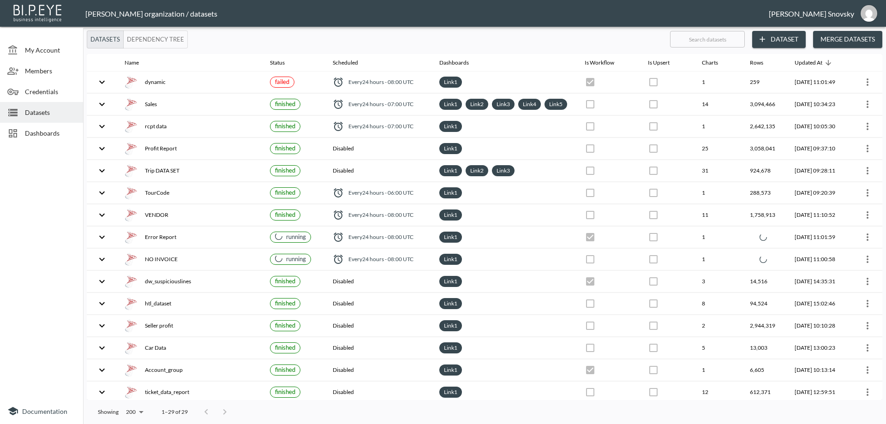
checkbox input "false"
checkbox input "true"
checkbox input "false"
checkbox input "true"
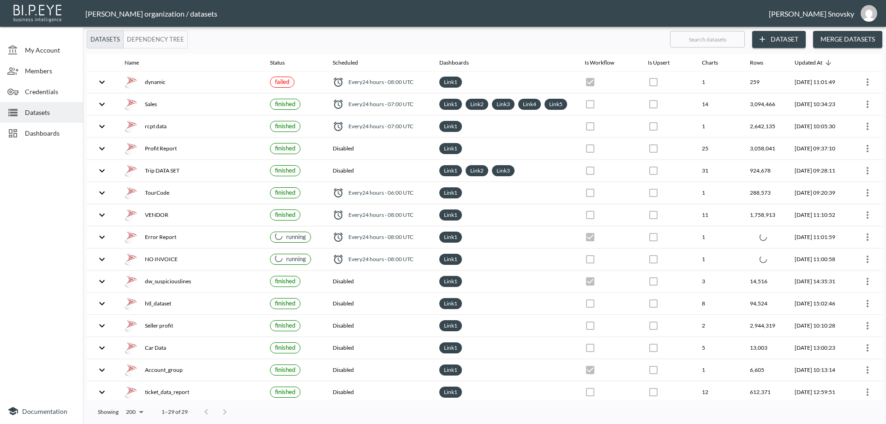
checkbox input "false"
checkbox input "true"
checkbox input "false"
checkbox input "true"
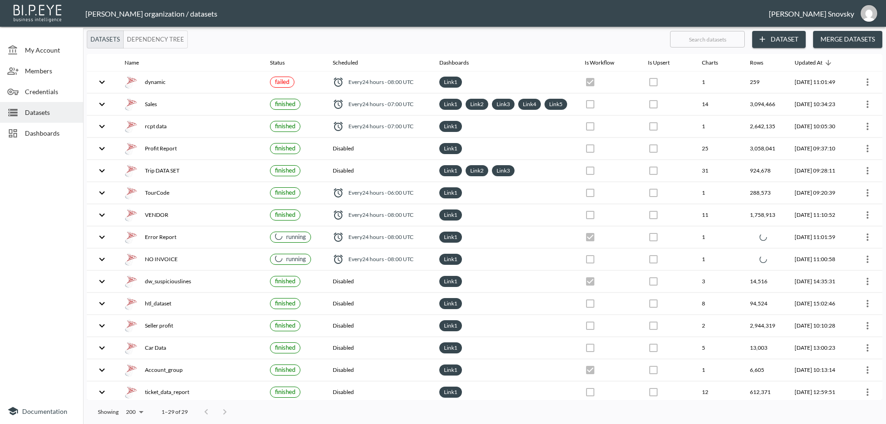
checkbox input "false"
checkbox input "true"
